Goal: Information Seeking & Learning: Understand process/instructions

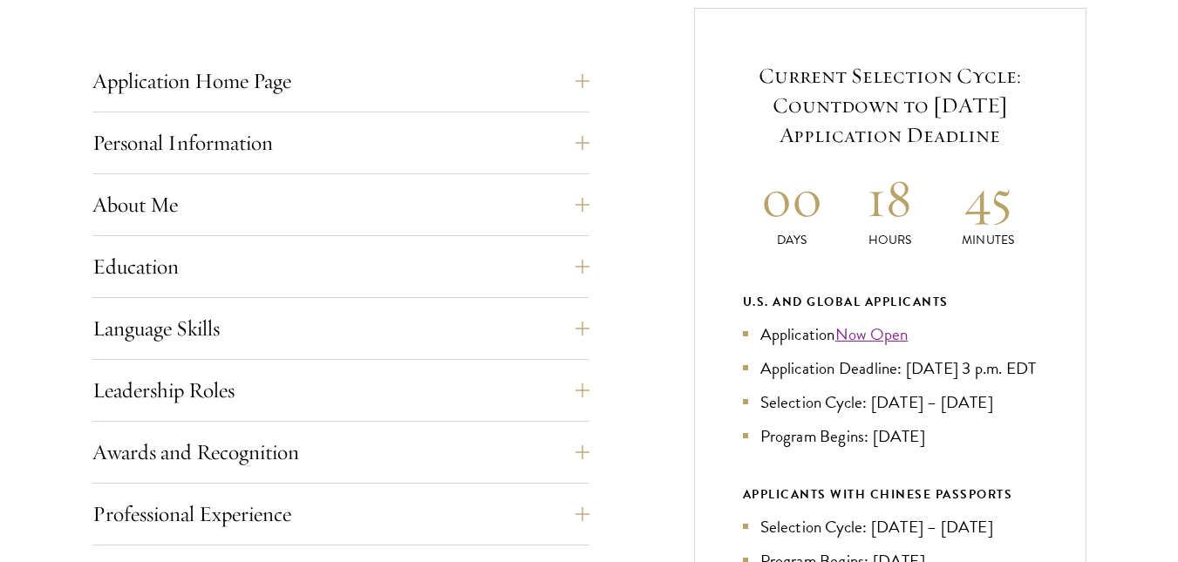
scroll to position [697, 0]
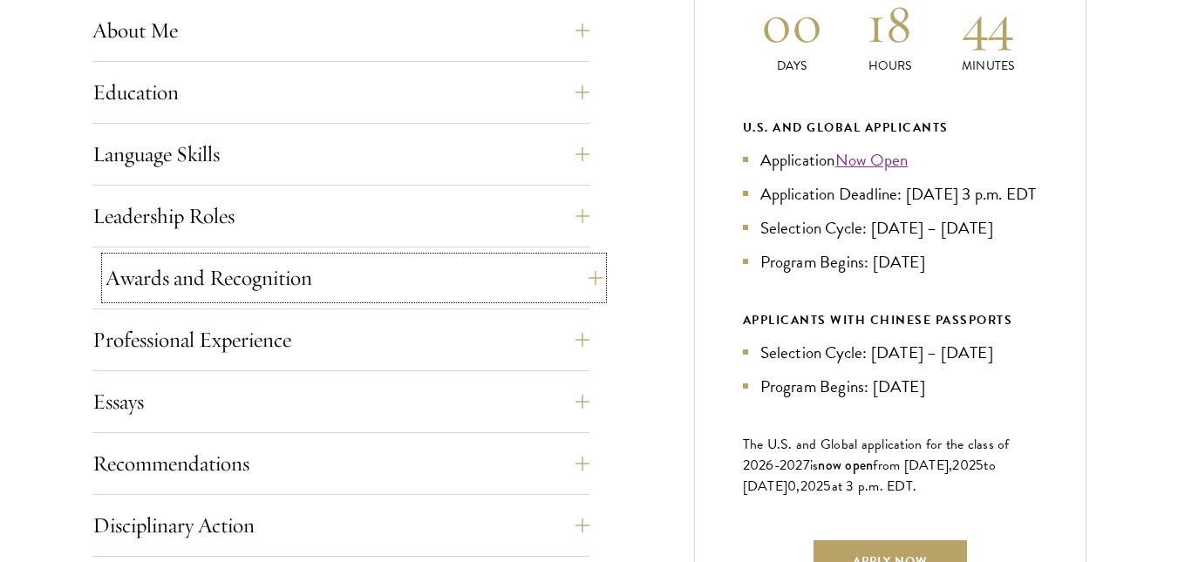
click at [599, 274] on button "Awards and Recognition" at bounding box center [353, 278] width 497 height 42
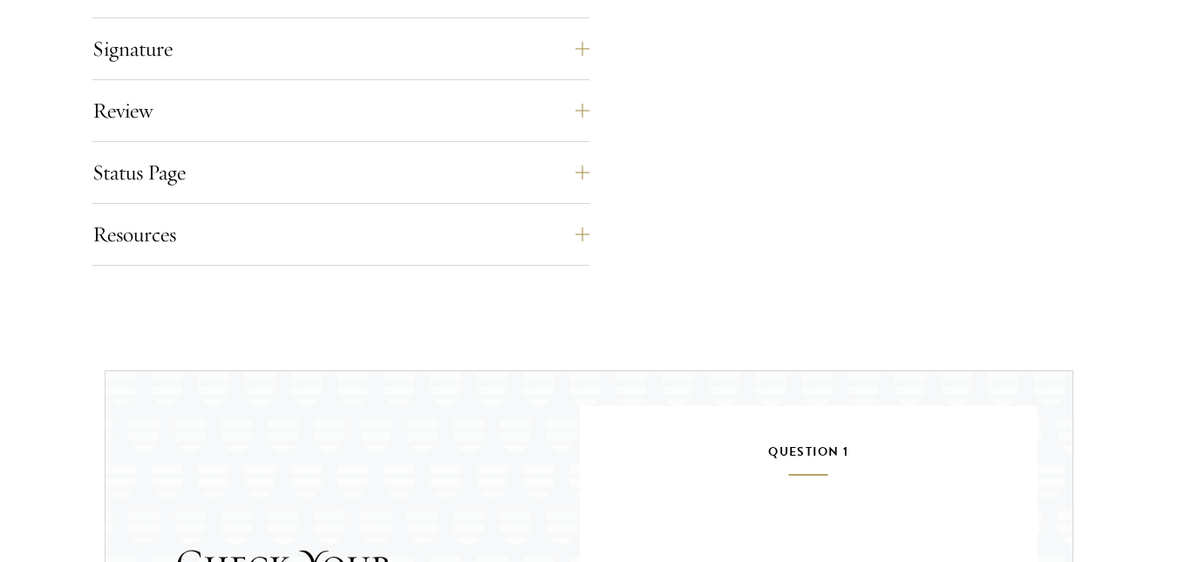
scroll to position [1482, 0]
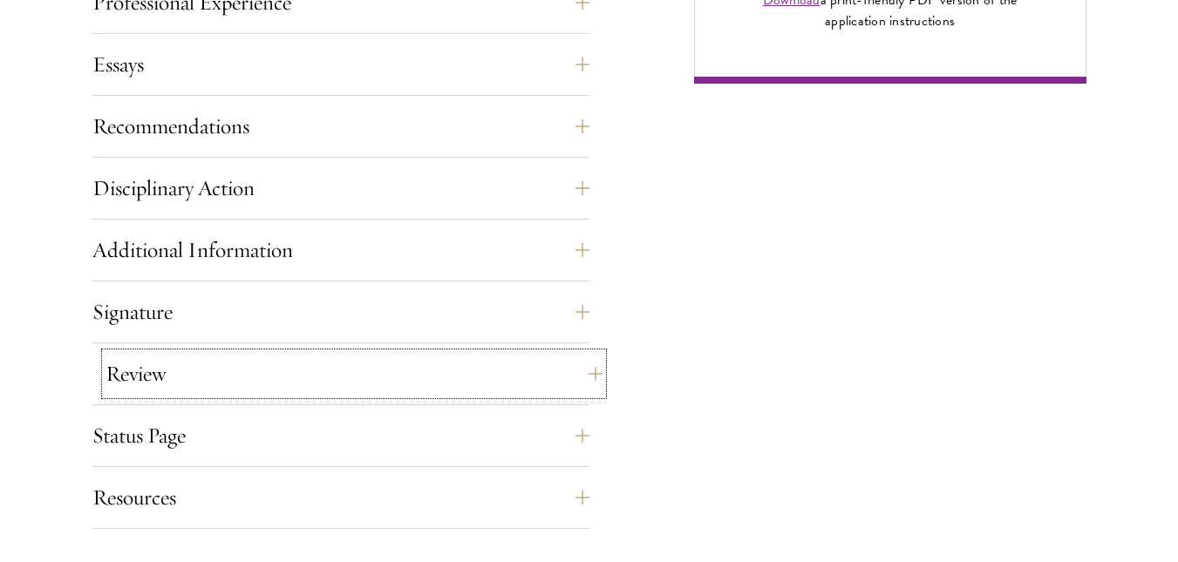
click at [582, 368] on button "Review" at bounding box center [353, 374] width 497 height 42
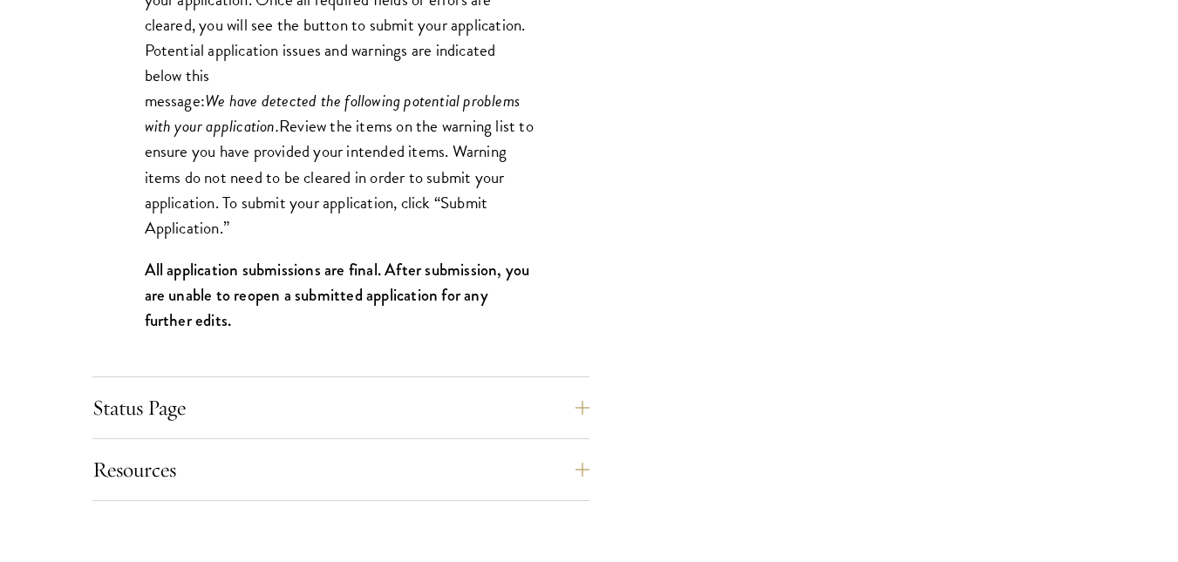
scroll to position [1820, 0]
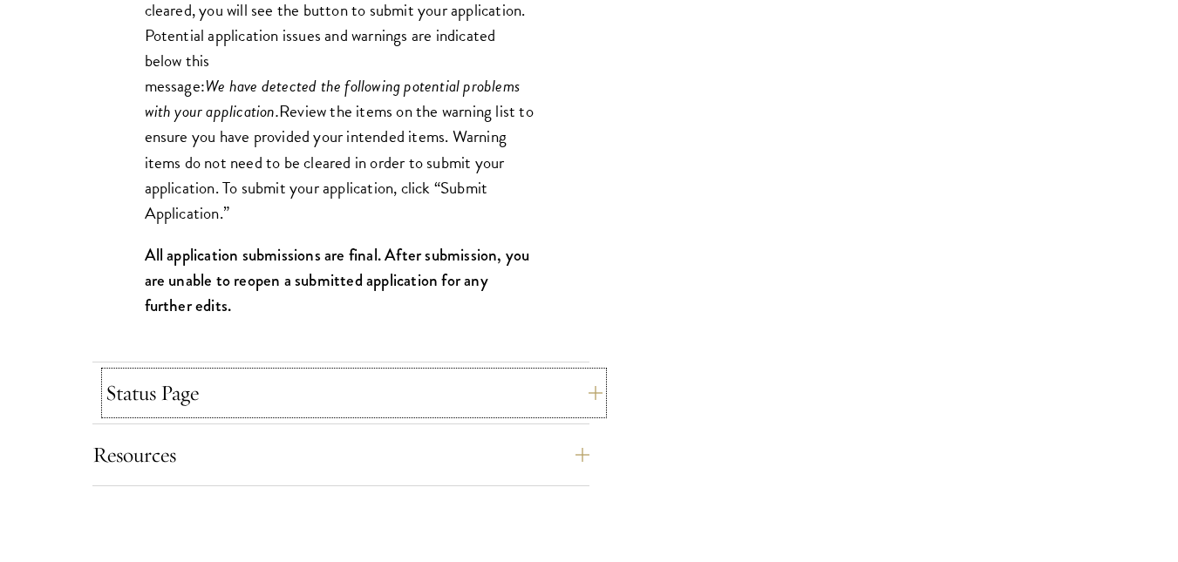
click at [572, 382] on button "Status Page" at bounding box center [353, 393] width 497 height 42
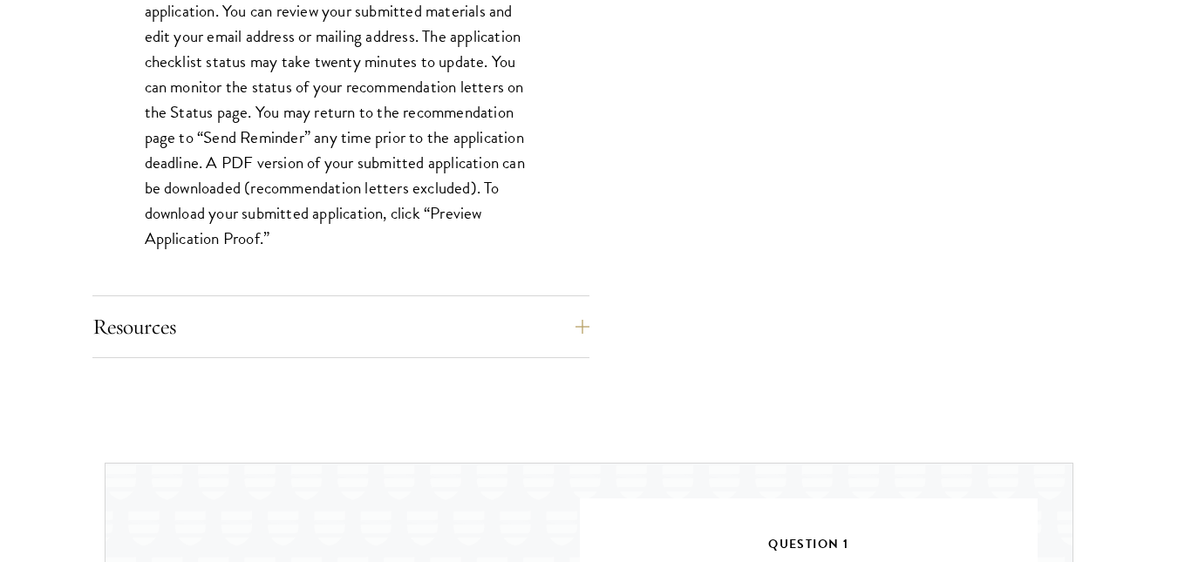
scroll to position [1732, 0]
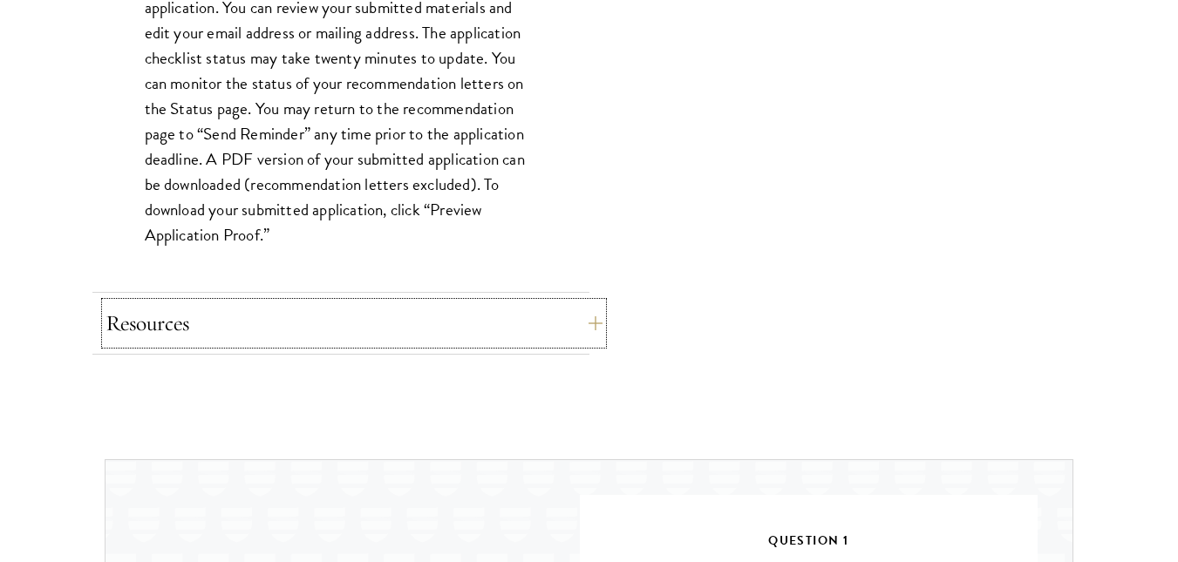
click at [589, 317] on button "Resources" at bounding box center [353, 324] width 497 height 42
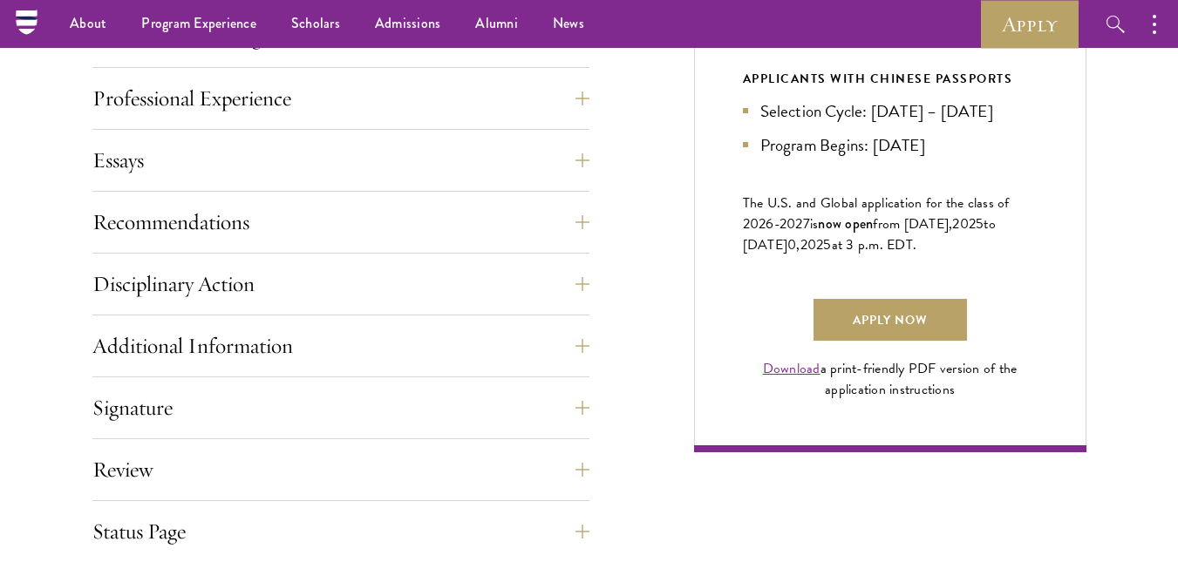
scroll to position [948, 0]
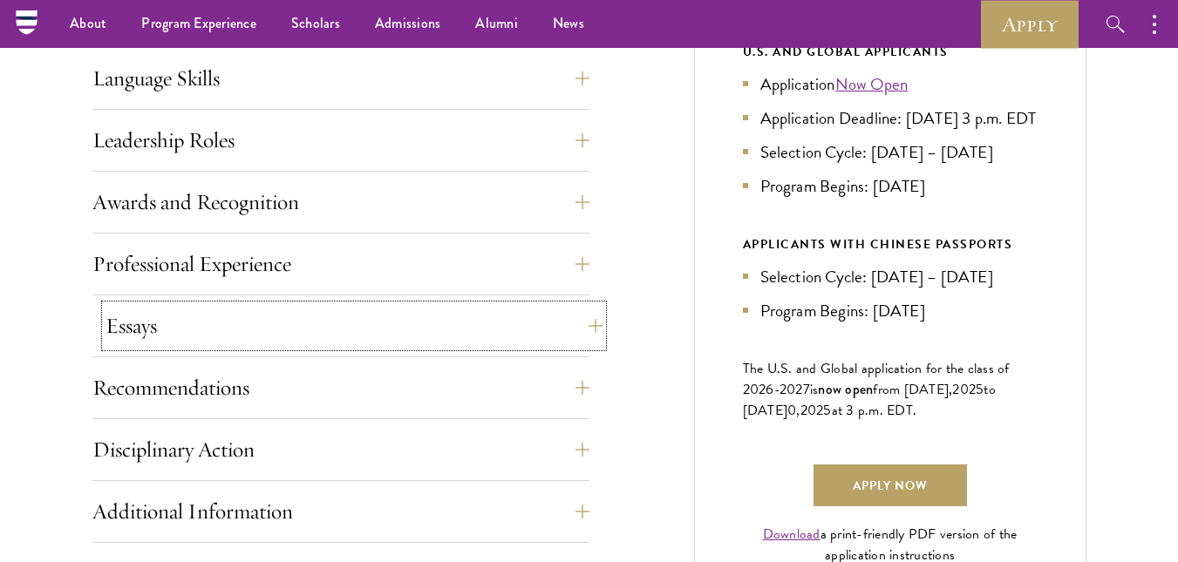
click at [579, 323] on button "Essays" at bounding box center [353, 326] width 497 height 42
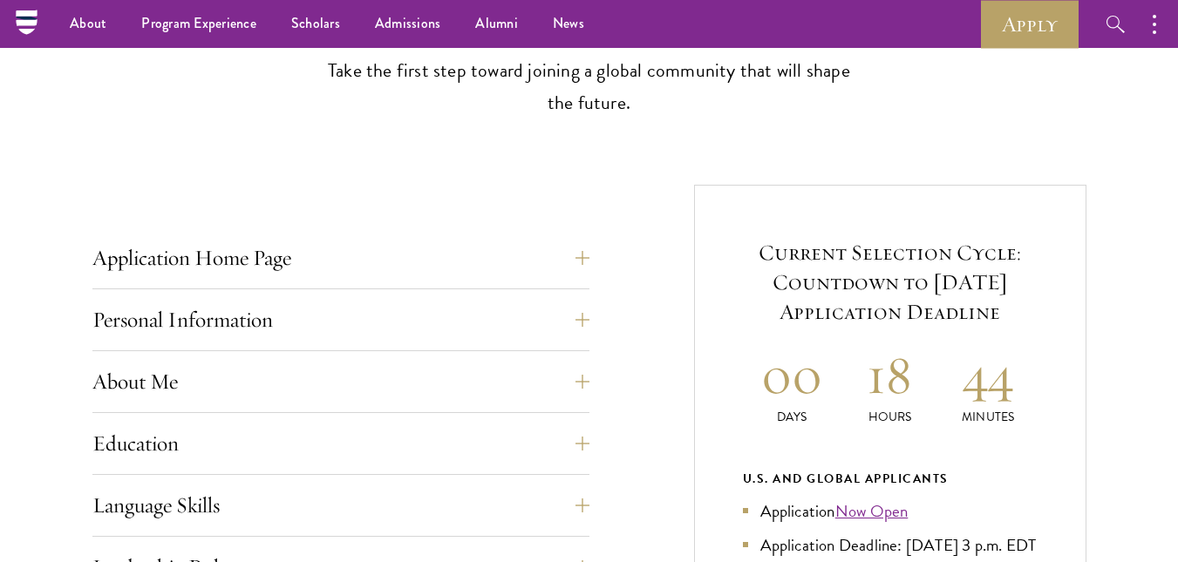
scroll to position [512, 0]
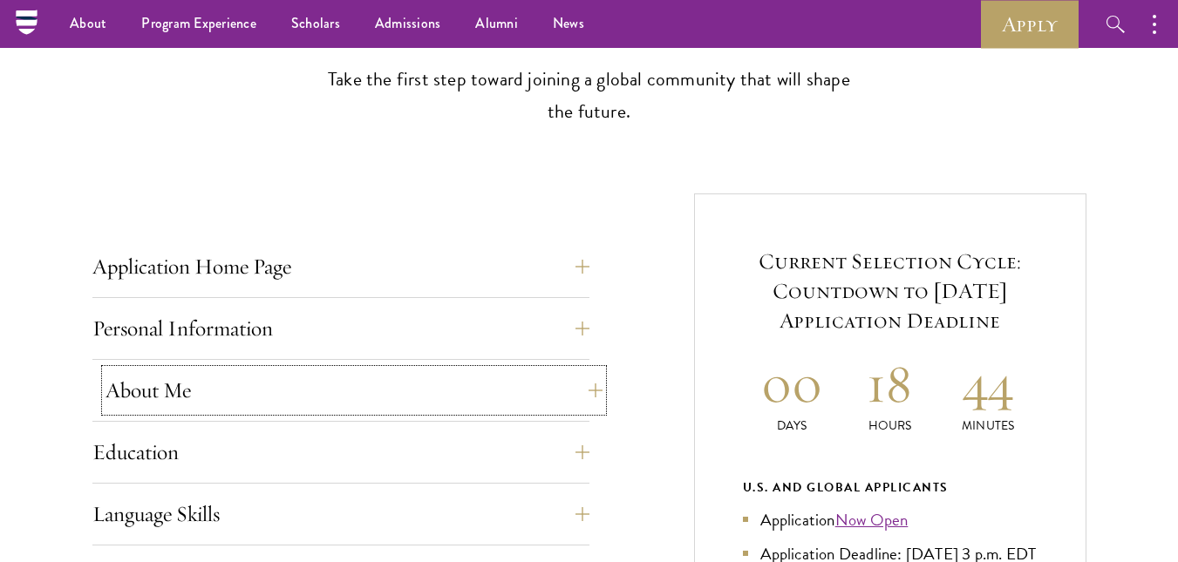
click at [579, 391] on button "About Me" at bounding box center [353, 391] width 497 height 42
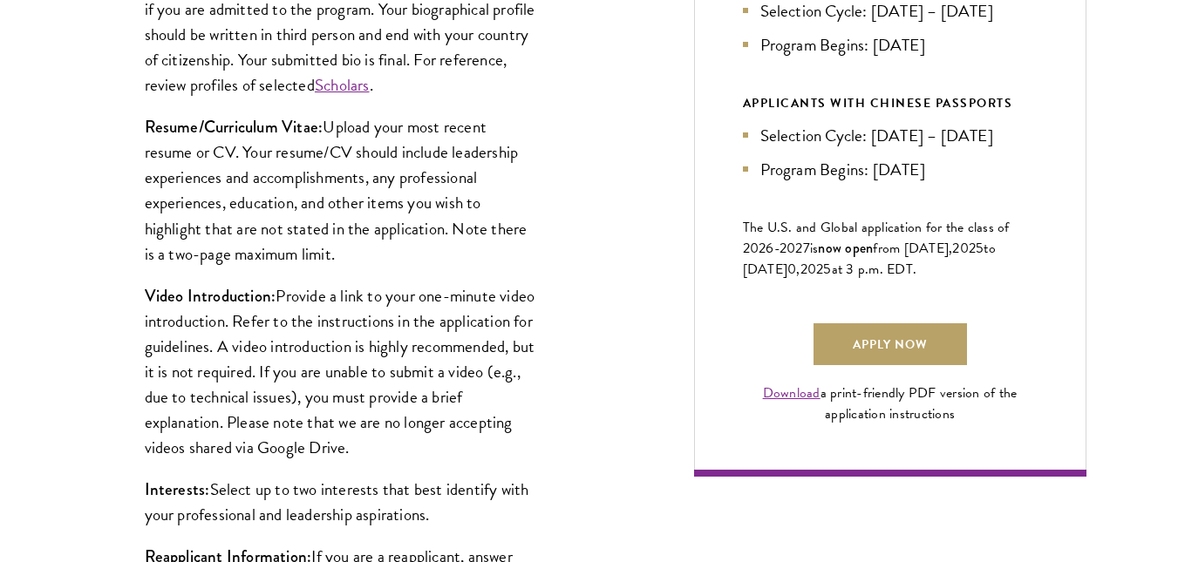
scroll to position [1122, 0]
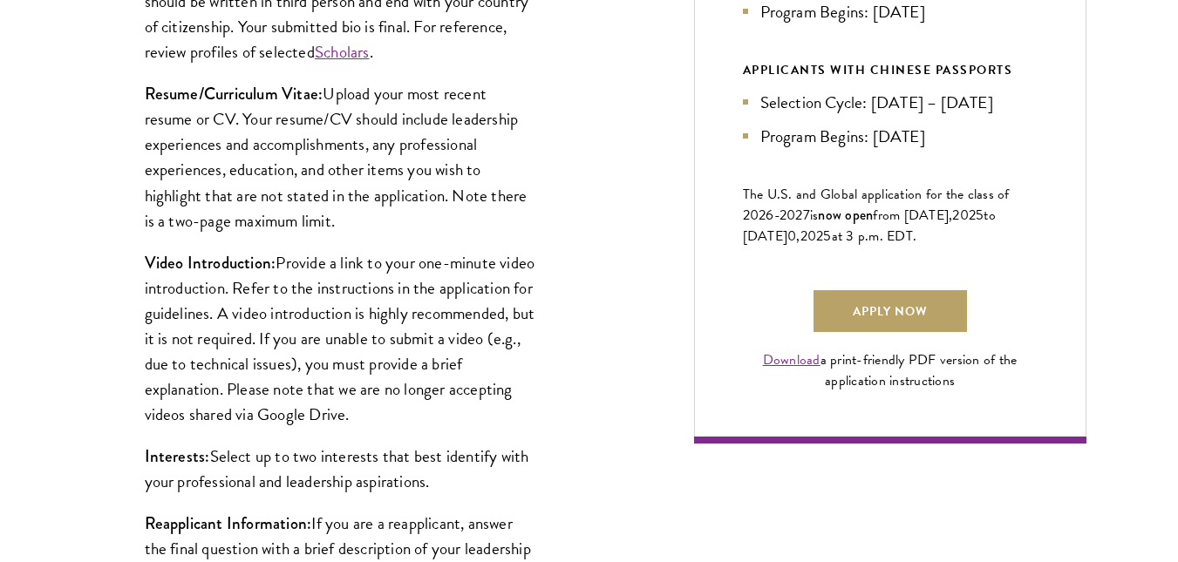
drag, startPoint x: 330, startPoint y: 92, endPoint x: 414, endPoint y: 212, distance: 146.6
click at [414, 212] on p "Resume/Curriculum Vitae: Upload your most recent resume or CV. Your resume/CV s…" at bounding box center [341, 157] width 392 height 152
copy p "Upload your most recent resume or CV. Your resume/CV should include leadership …"
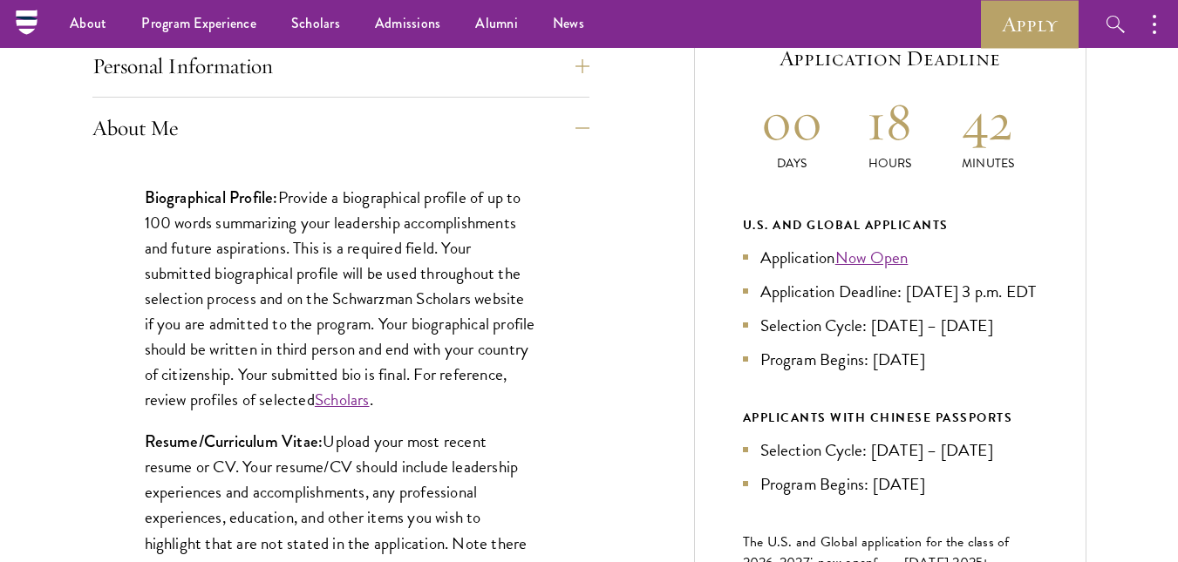
scroll to position [773, 0]
